Goal: Task Accomplishment & Management: Use online tool/utility

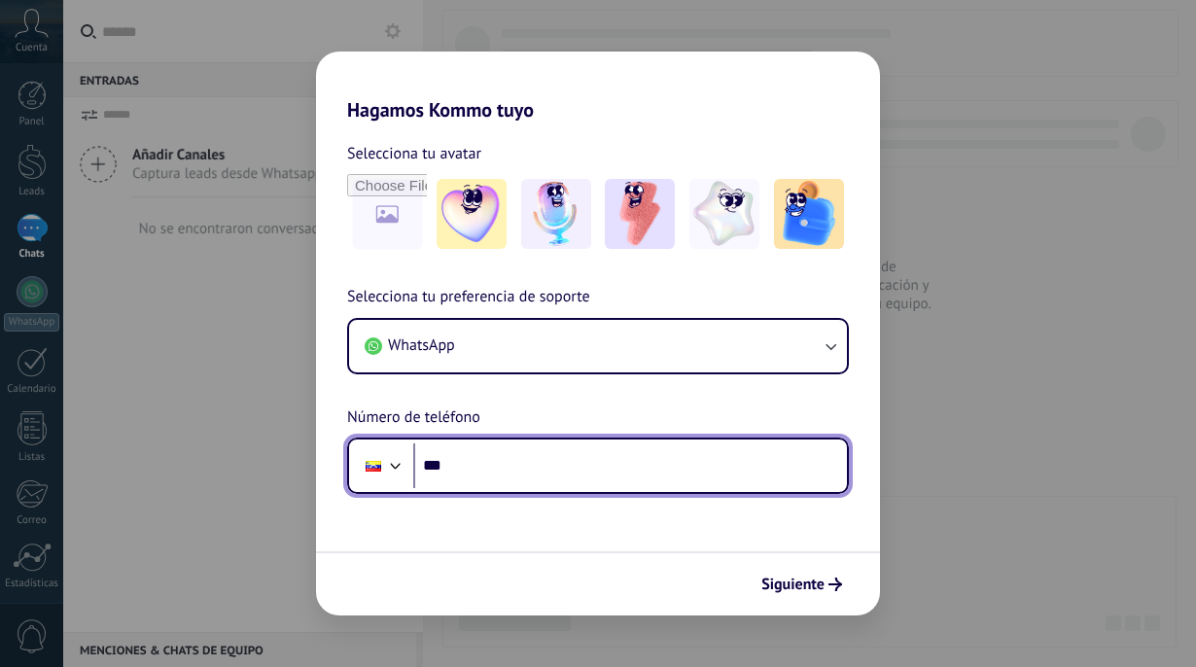
click at [494, 457] on input "***" at bounding box center [630, 465] width 434 height 45
type input "**********"
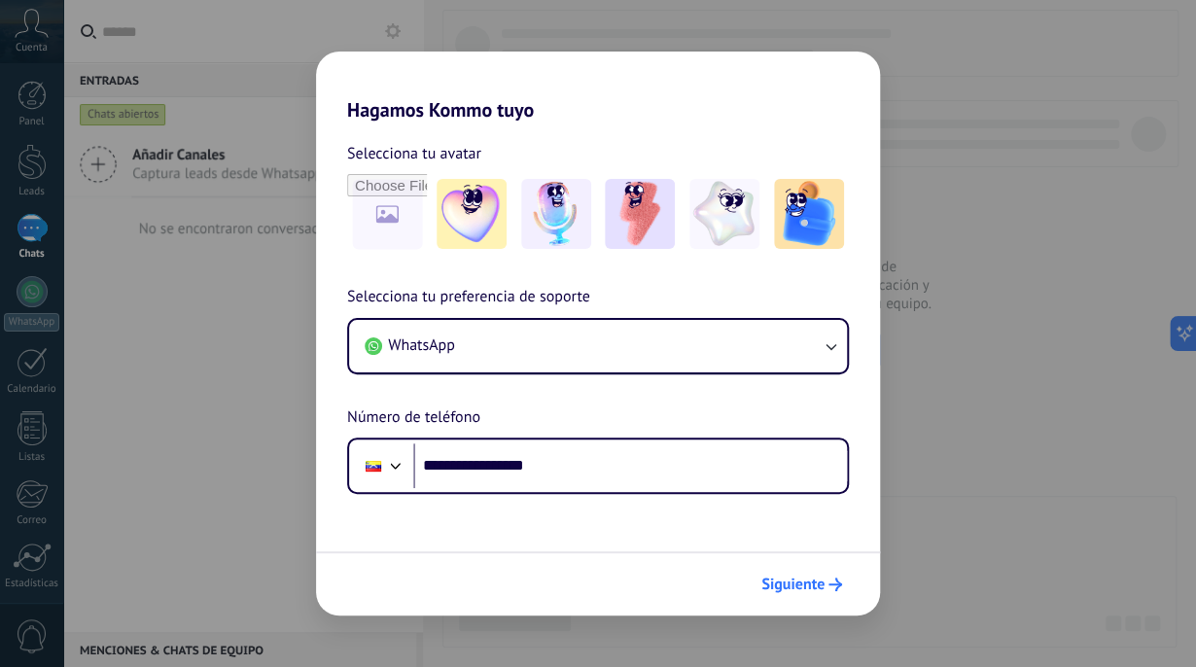
click at [816, 585] on span "Siguiente" at bounding box center [792, 585] width 63 height 14
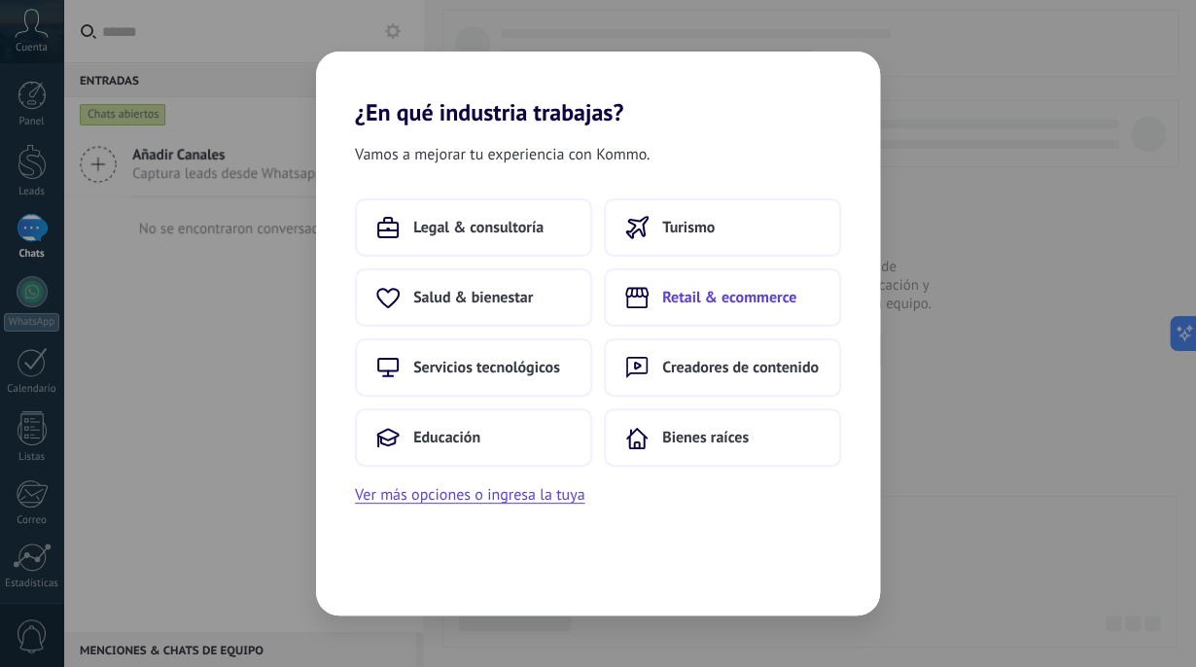
click at [714, 312] on button "Retail & ecommerce" at bounding box center [722, 297] width 237 height 58
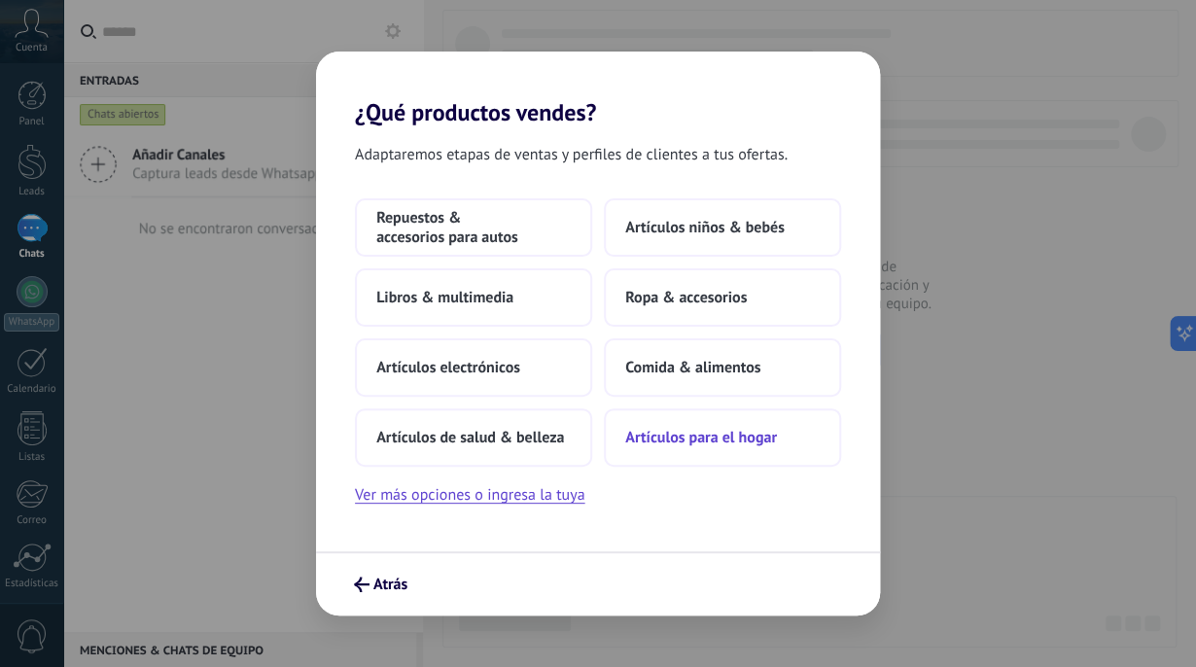
click at [676, 437] on span "Artículos para el hogar" at bounding box center [701, 437] width 152 height 19
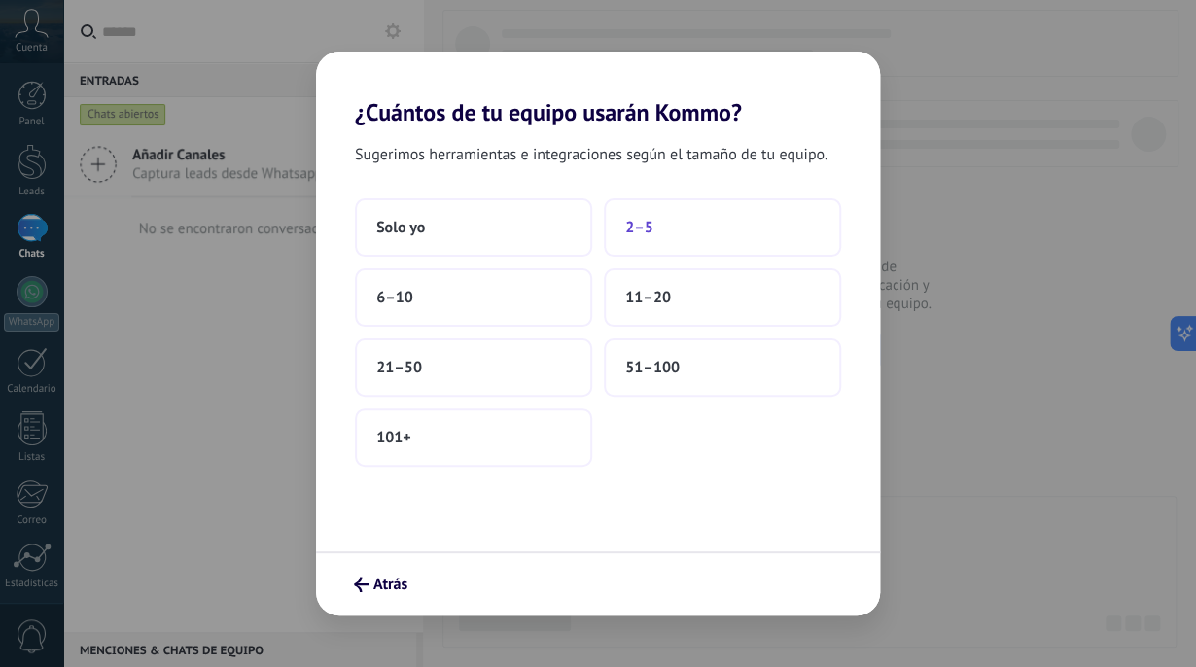
click at [688, 254] on button "2–5" at bounding box center [722, 227] width 237 height 58
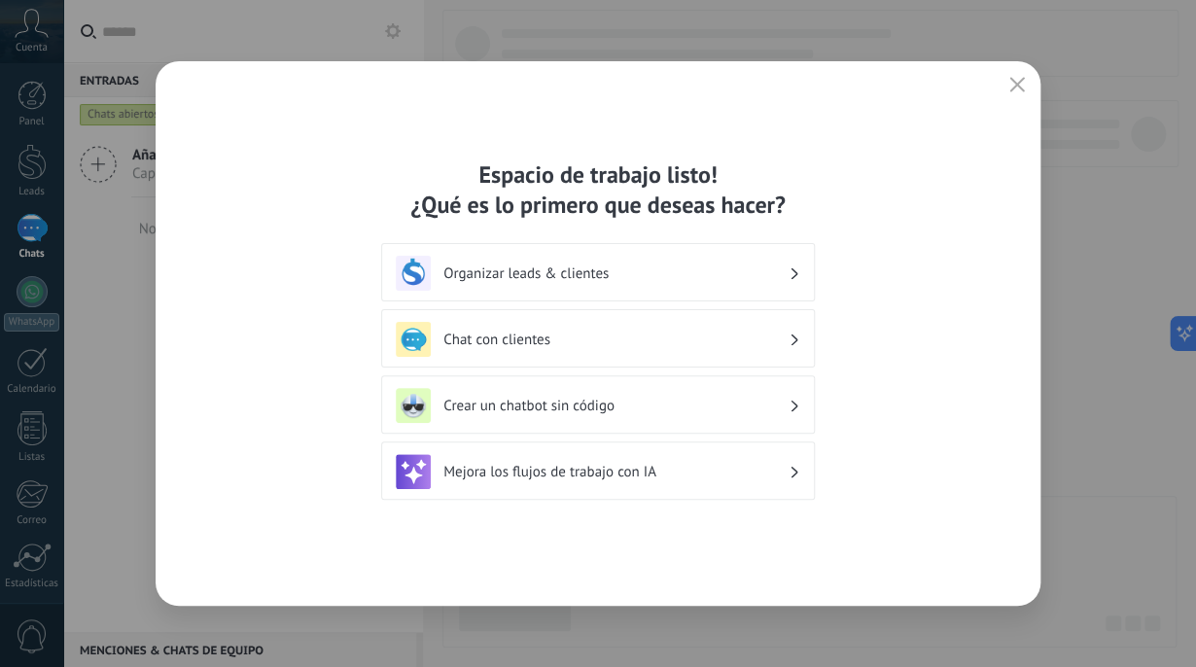
click at [618, 337] on h3 "Chat con clientes" at bounding box center [615, 340] width 345 height 18
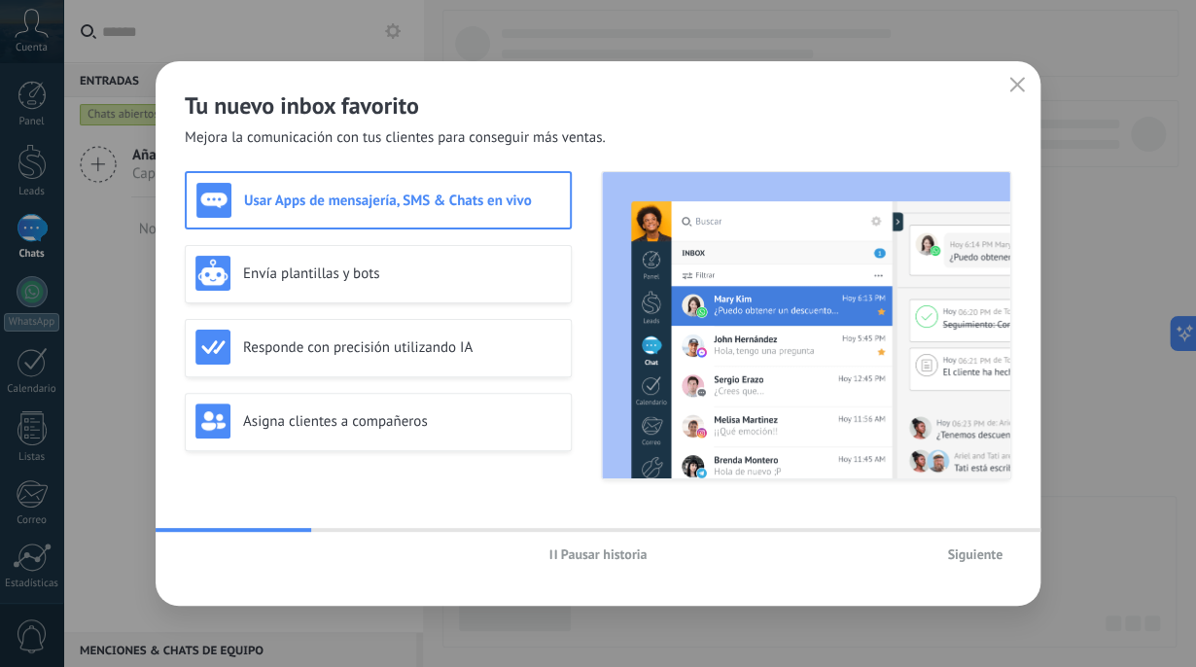
click at [953, 554] on span "Siguiente" at bounding box center [974, 554] width 55 height 14
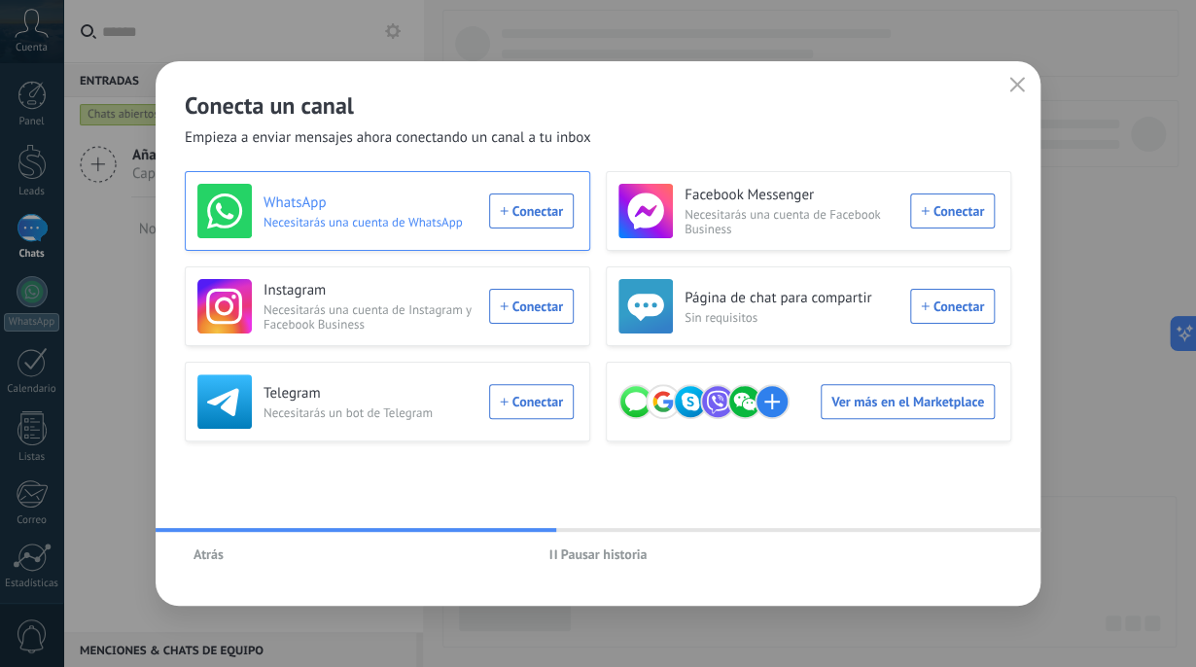
click at [506, 214] on div "WhatsApp Necesitarás una cuenta de WhatsApp Conectar" at bounding box center [385, 211] width 376 height 54
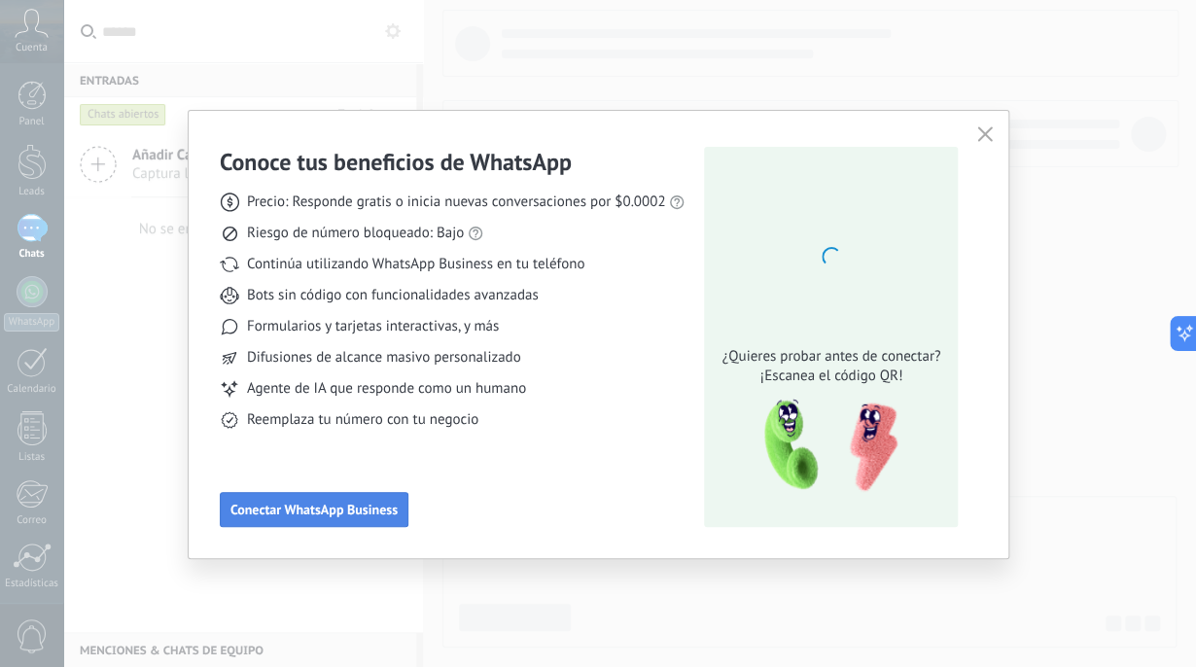
click at [350, 511] on span "Conectar WhatsApp Business" at bounding box center [313, 510] width 167 height 14
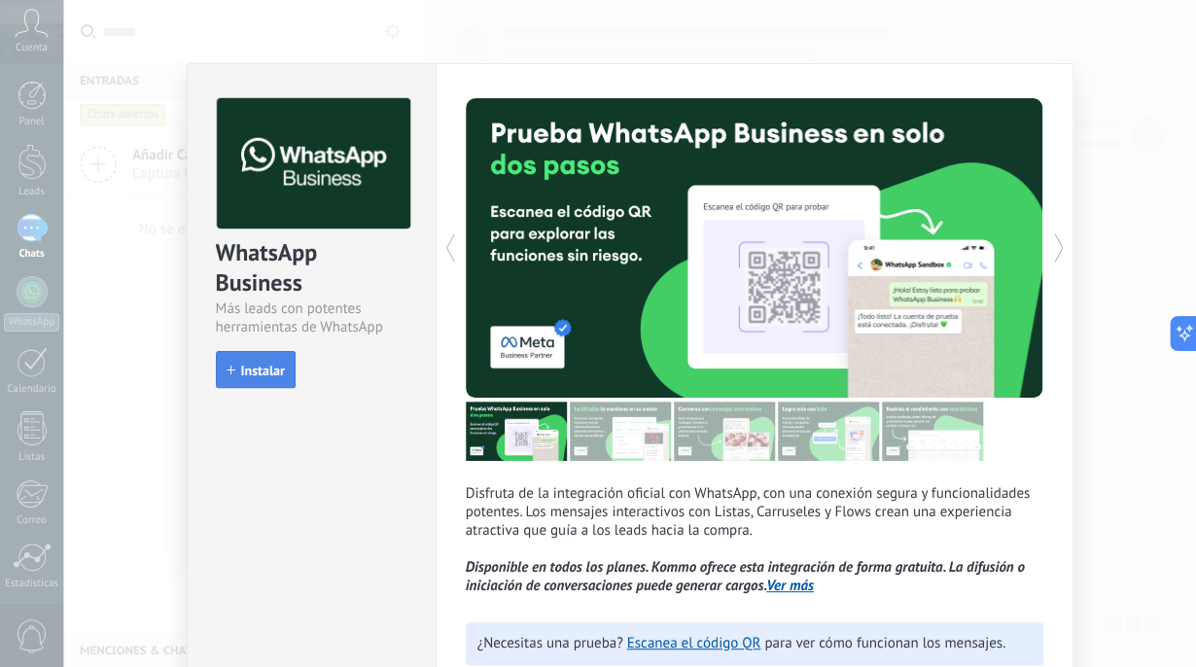
click at [274, 366] on span "Instalar" at bounding box center [263, 371] width 44 height 14
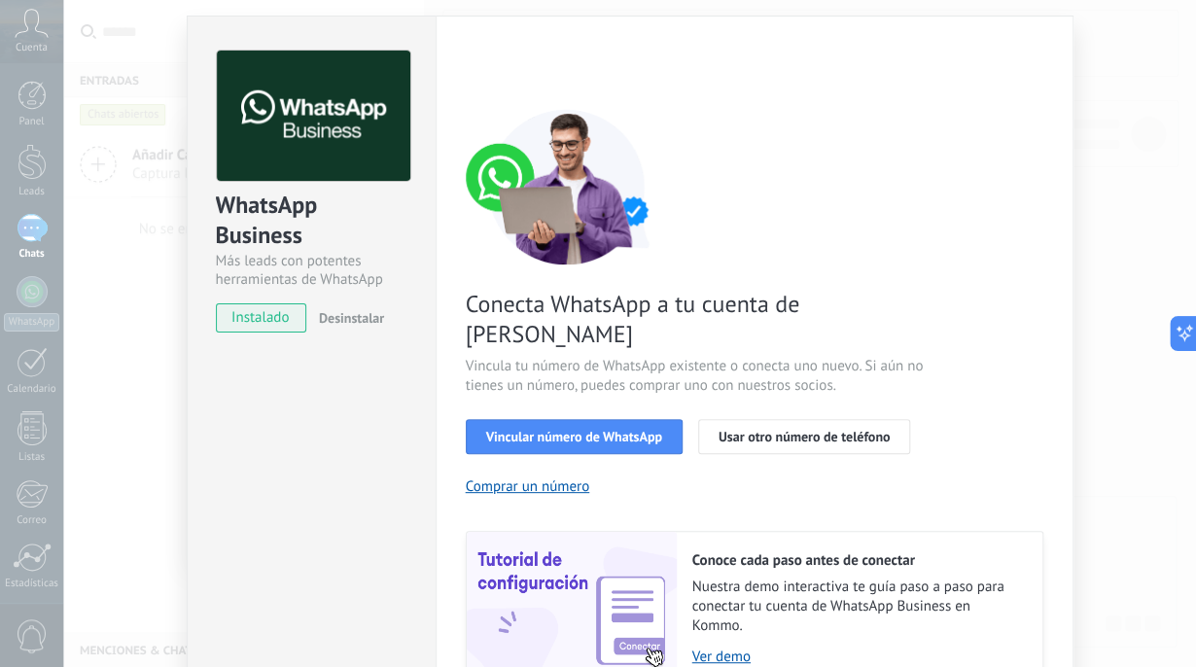
scroll to position [97, 0]
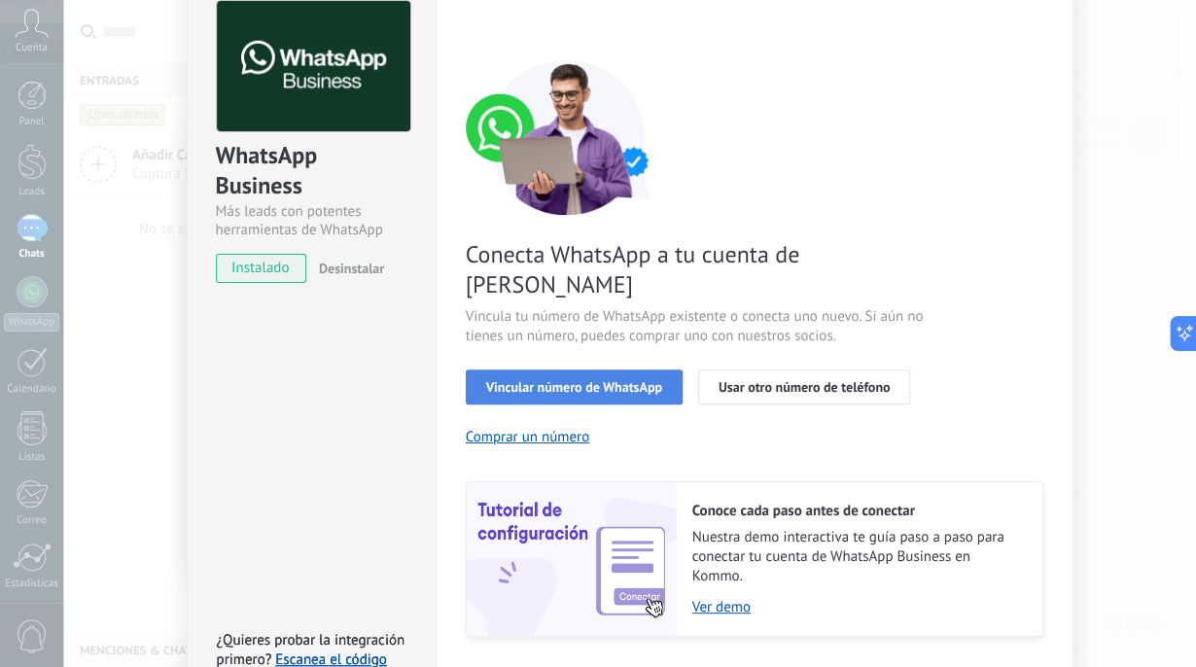
click at [579, 380] on span "Vincular número de WhatsApp" at bounding box center [574, 387] width 176 height 14
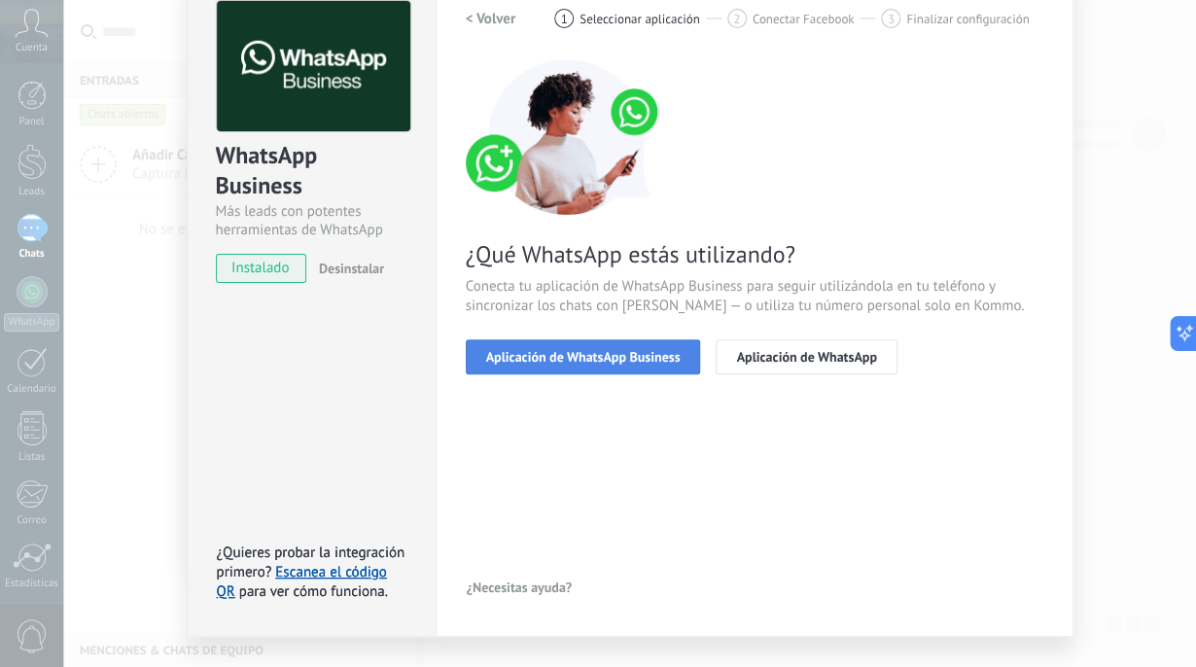
click at [585, 362] on span "Aplicación de WhatsApp Business" at bounding box center [583, 357] width 194 height 14
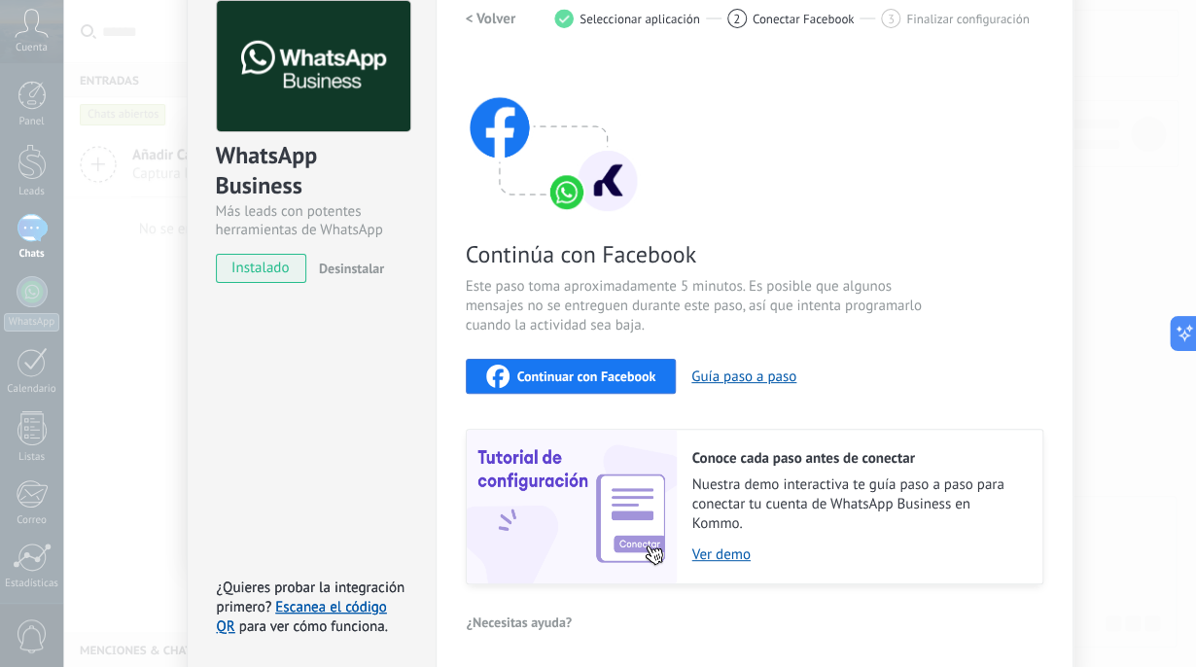
click at [626, 374] on span "Continuar con Facebook" at bounding box center [586, 376] width 139 height 14
